Goal: Find specific page/section: Find specific page/section

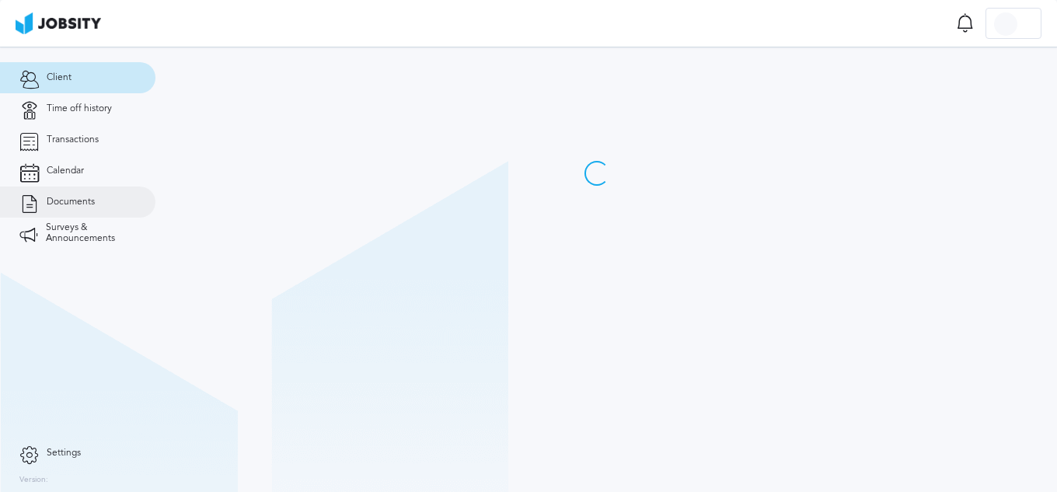
drag, startPoint x: 0, startPoint y: 0, endPoint x: 79, endPoint y: 200, distance: 214.7
click at [79, 200] on span "Documents" at bounding box center [71, 202] width 48 height 11
click at [60, 203] on span "Documents" at bounding box center [71, 202] width 48 height 11
